Goal: Information Seeking & Learning: Learn about a topic

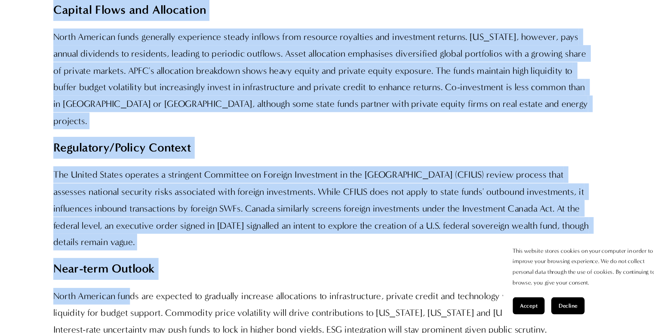
scroll to position [5950, 0]
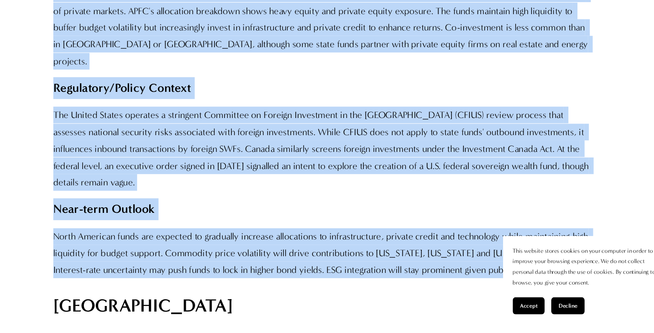
drag, startPoint x: 84, startPoint y: 127, endPoint x: 483, endPoint y: 147, distance: 399.2
click at [483, 147] on div "Capital flows have shifted markedly in the past two years. The Skadden analysis…" at bounding box center [327, 134] width 486 height 5699
copy div "[GEOGRAPHIC_DATA] hosts a diverse mix of state and provincial funds that operat…"
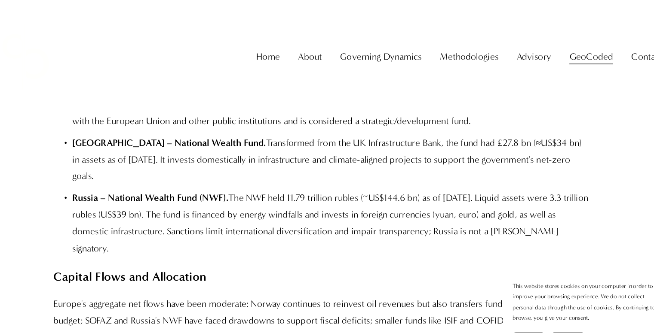
scroll to position [4856, 0]
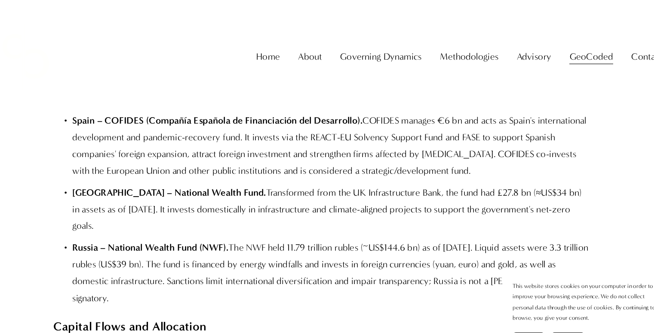
drag, startPoint x: 234, startPoint y: 212, endPoint x: 237, endPoint y: 204, distance: 8.7
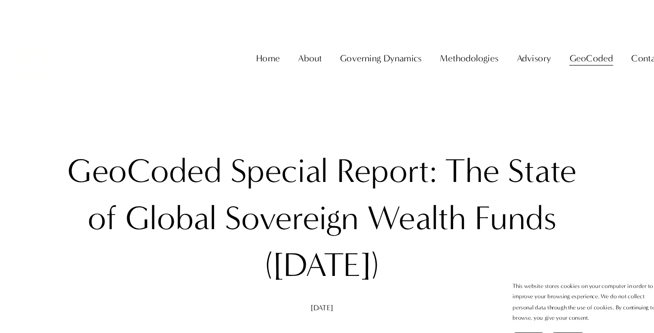
scroll to position [7, 0]
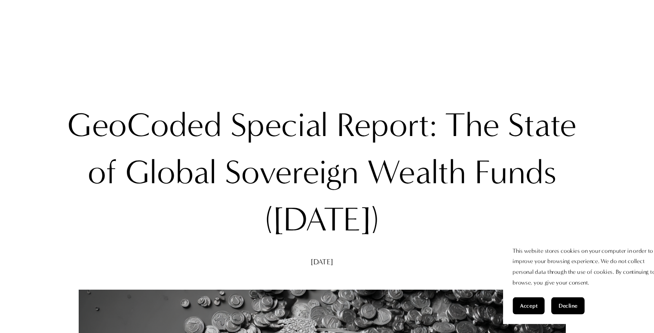
drag, startPoint x: 98, startPoint y: 139, endPoint x: 421, endPoint y: 232, distance: 336.7
click at [421, 232] on h1 "GeoCoded Special Report: The State of Global Sovereign Wealth Funds ([DATE])" at bounding box center [327, 188] width 486 height 128
copy h1 "GeoCoded Special Report: The State of Global Sovereign Wealth Funds ([DATE])"
click at [484, 236] on h1 "GeoCoded Special Report: The State of Global Sovereign Wealth Funds ([DATE])" at bounding box center [327, 188] width 486 height 128
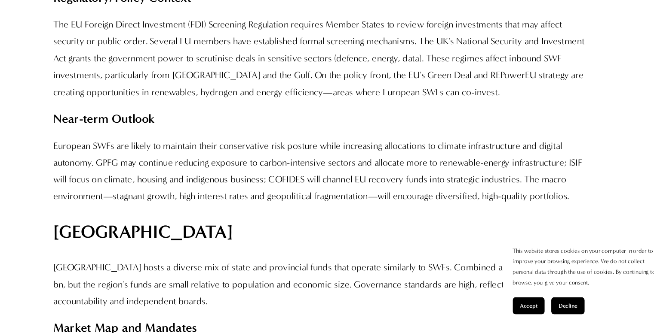
scroll to position [5354, 0]
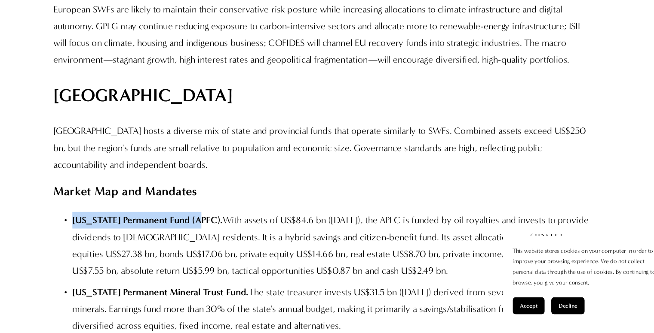
drag, startPoint x: 102, startPoint y: 117, endPoint x: 217, endPoint y: 115, distance: 114.7
click at [217, 226] on strong "[US_STATE] Permanent Fund (APFC)." at bounding box center [169, 231] width 136 height 10
copy strong "[US_STATE] Permanent Fund (APFC)"
click at [101, 288] on p "[US_STATE] Permanent Mineral Trust Fund. The state treasurer invests US$31.5 bn…" at bounding box center [335, 311] width 468 height 46
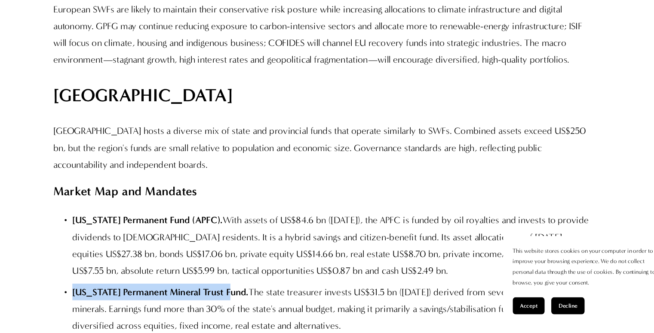
drag, startPoint x: 103, startPoint y: 181, endPoint x: 253, endPoint y: 179, distance: 150.4
click at [253, 291] on strong "[US_STATE] Permanent Mineral Trust Fund." at bounding box center [180, 296] width 159 height 10
copy strong "[US_STATE] Permanent Mineral Trust Fund"
drag, startPoint x: 102, startPoint y: 232, endPoint x: 201, endPoint y: 234, distance: 98.4
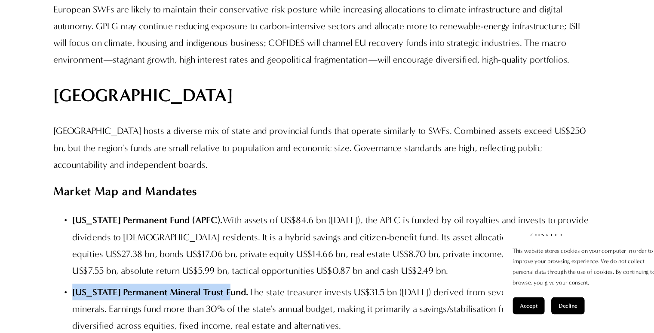
copy strong "[US_STATE] Legacy Fund"
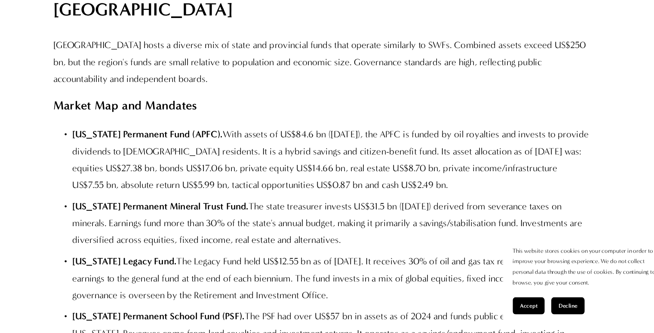
click at [127, 196] on ul "[US_STATE] Permanent Fund (APFC). With assets of US$84.6 bn ([DATE]), the APFC …" at bounding box center [327, 316] width 486 height 340
drag, startPoint x: 103, startPoint y: 206, endPoint x: 235, endPoint y: 203, distance: 131.9
click at [235, 313] on strong "[US_STATE] Permanent School Fund (PSF)." at bounding box center [179, 318] width 156 height 10
copy strong "[US_STATE] Permanent School Fund (PSF)"
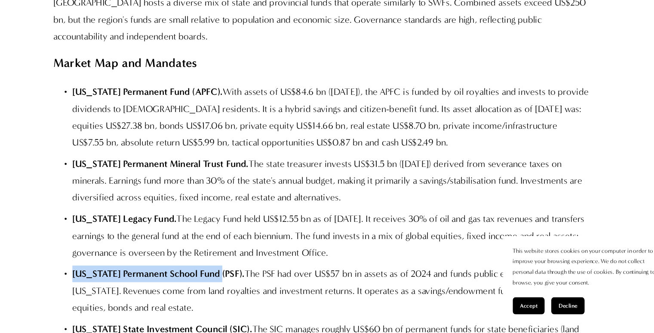
scroll to position [5470, 0]
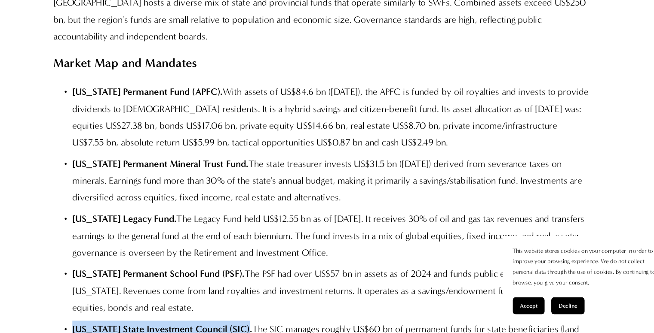
drag, startPoint x: 102, startPoint y: 215, endPoint x: 266, endPoint y: 213, distance: 164.1
click at [264, 324] on strong "[US_STATE] State Investment Council (SIC)." at bounding box center [182, 329] width 162 height 10
copy strong "[US_STATE] State Investment Council (SIC)"
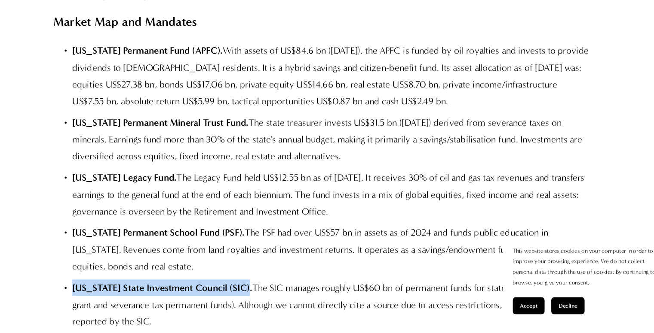
scroll to position [5510, 0]
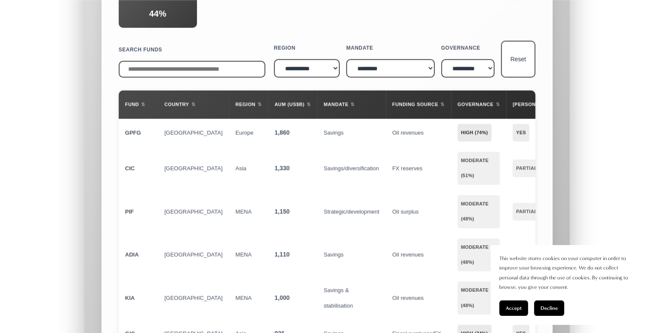
scroll to position [9108, 0]
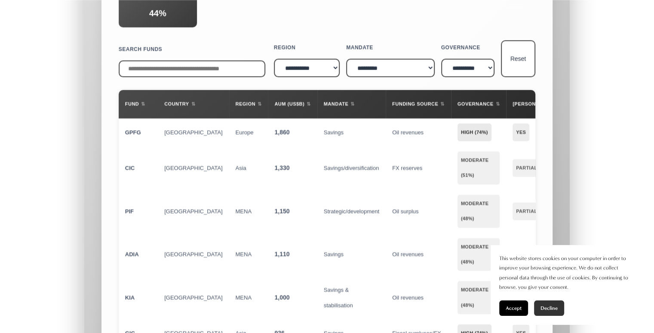
click at [548, 305] on span "Decline" at bounding box center [548, 308] width 17 height 6
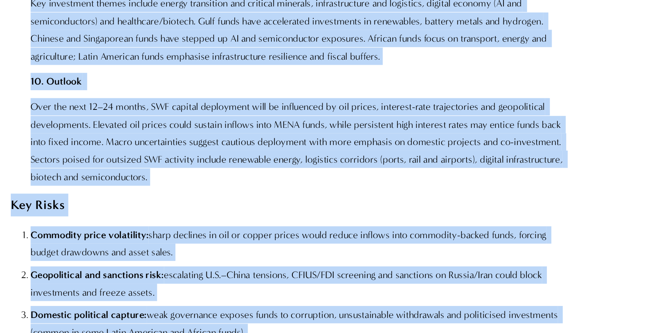
scroll to position [1622, 0]
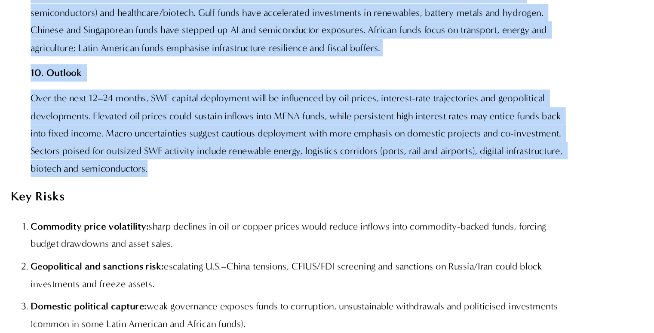
drag, startPoint x: 85, startPoint y: 237, endPoint x: 204, endPoint y: 179, distance: 132.6
click at [204, 179] on div "Executive Summary Top Global Insights 1. Scale and Growth Globally there are mo…" at bounding box center [327, 47] width 486 height 1828
copy div "Lor Ipsumd Sitametc 4. Adipi eli Seddoe Temporin utlab etd magn aliq 797 enimad…"
click at [200, 122] on p "Over the next 12–24 months, SWF capital deployment will be influenced by oil pr…" at bounding box center [335, 160] width 468 height 76
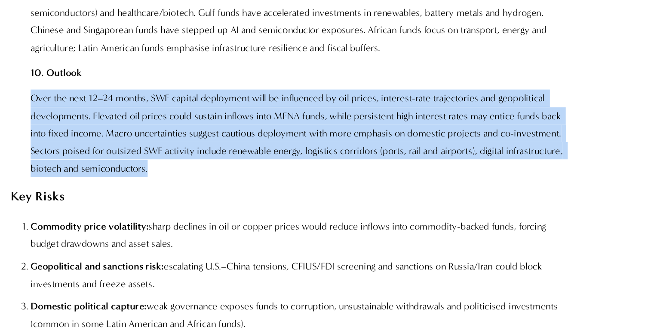
drag, startPoint x: 102, startPoint y: 116, endPoint x: 205, endPoint y: 180, distance: 121.7
click at [205, 180] on p "Over the next 12–24 months, SWF capital deployment will be influenced by oil pr…" at bounding box center [335, 160] width 468 height 76
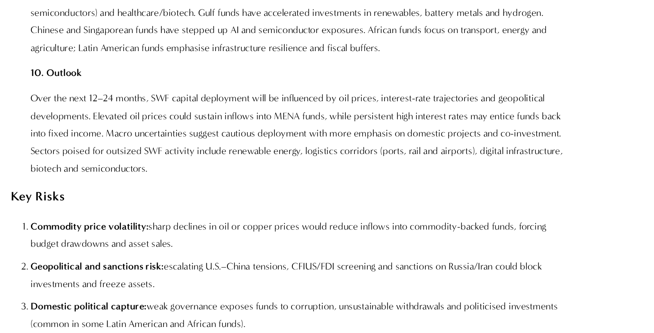
click at [175, 100] on p "10. Outlook" at bounding box center [335, 107] width 468 height 15
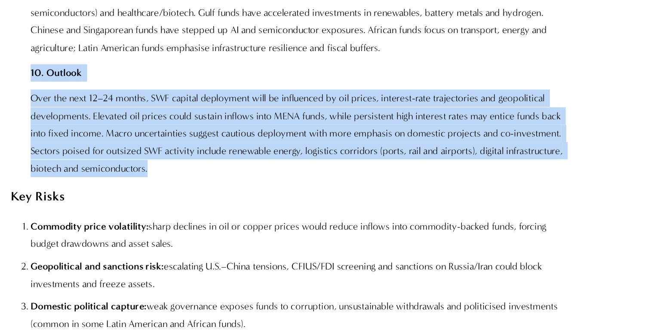
drag, startPoint x: 102, startPoint y: 92, endPoint x: 208, endPoint y: 169, distance: 130.7
click at [210, 176] on div "Executive Summary Top Global Insights 1. Scale and Growth Globally there are mo…" at bounding box center [327, 47] width 486 height 1828
copy div "10. Outlook Over the next 12–24 months, SWF capital deployment will be influenc…"
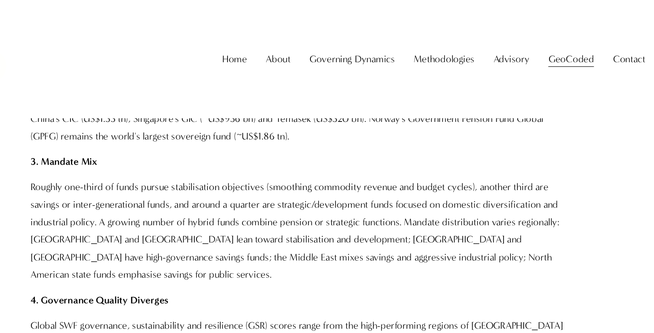
scroll to position [803, 0]
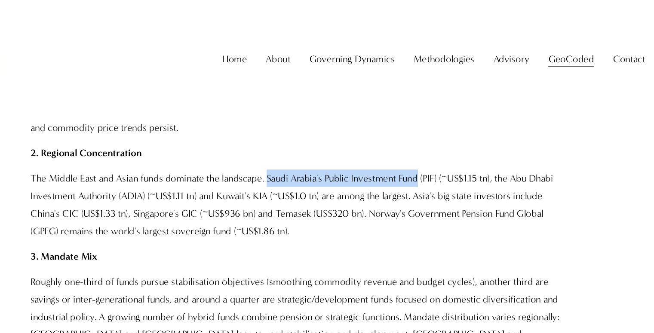
drag, startPoint x: 305, startPoint y: 155, endPoint x: 434, endPoint y: 159, distance: 129.4
click at [434, 159] on p "The Middle East and Asian funds dominate the landscape. Saudi Arabia's Public I…" at bounding box center [335, 177] width 468 height 61
copy p "Saudi Arabia's Public Investment Fund"
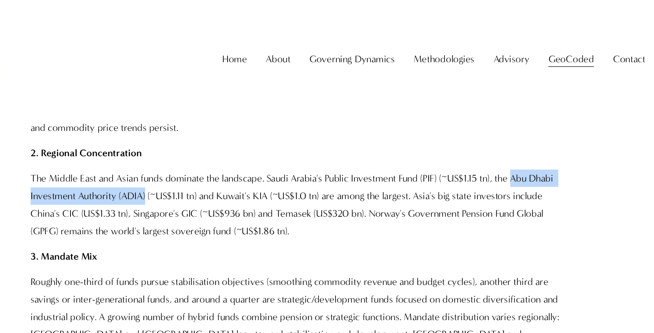
drag, startPoint x: 516, startPoint y: 156, endPoint x: 199, endPoint y: 173, distance: 317.1
click at [199, 173] on p "The Middle East and Asian funds dominate the landscape. Saudi Arabia's Public I…" at bounding box center [335, 177] width 468 height 61
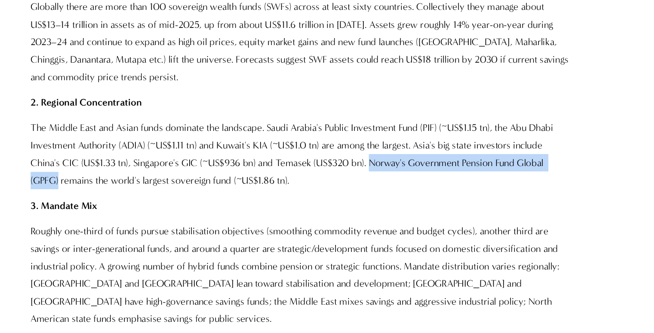
drag, startPoint x: 366, startPoint y: 185, endPoint x: 542, endPoint y: 183, distance: 176.2
click at [542, 183] on p "The Middle East and Asian funds dominate the landscape. Saudi Arabia's Public I…" at bounding box center [335, 177] width 468 height 61
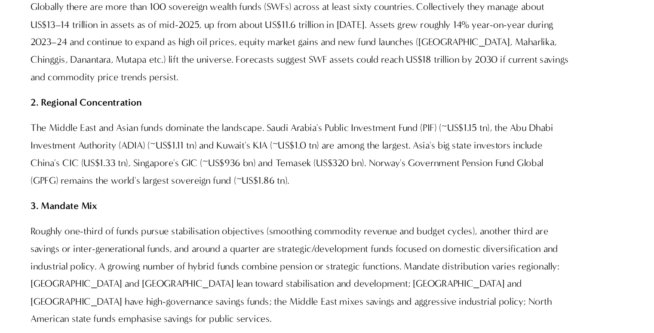
click at [382, 219] on p "3. Mandate Mix" at bounding box center [335, 222] width 468 height 15
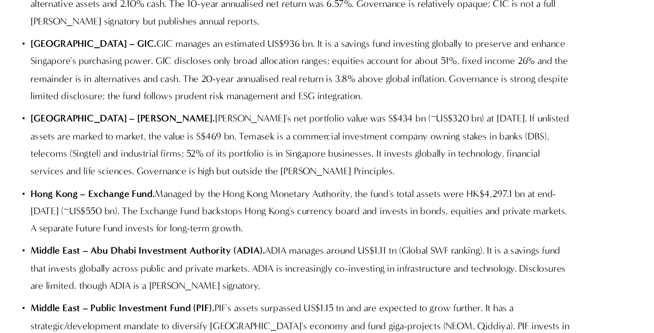
scroll to position [7062, 0]
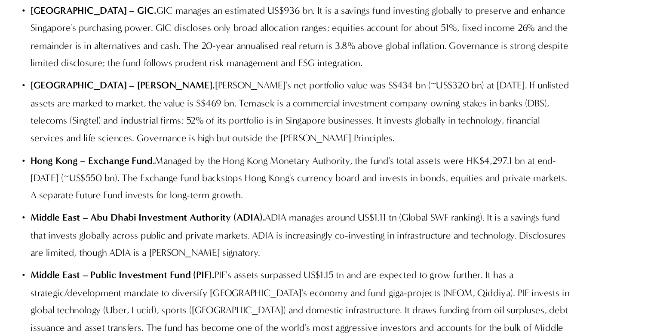
drag, startPoint x: 156, startPoint y: 203, endPoint x: 286, endPoint y: 202, distance: 129.8
